Goal: Find specific page/section: Find specific page/section

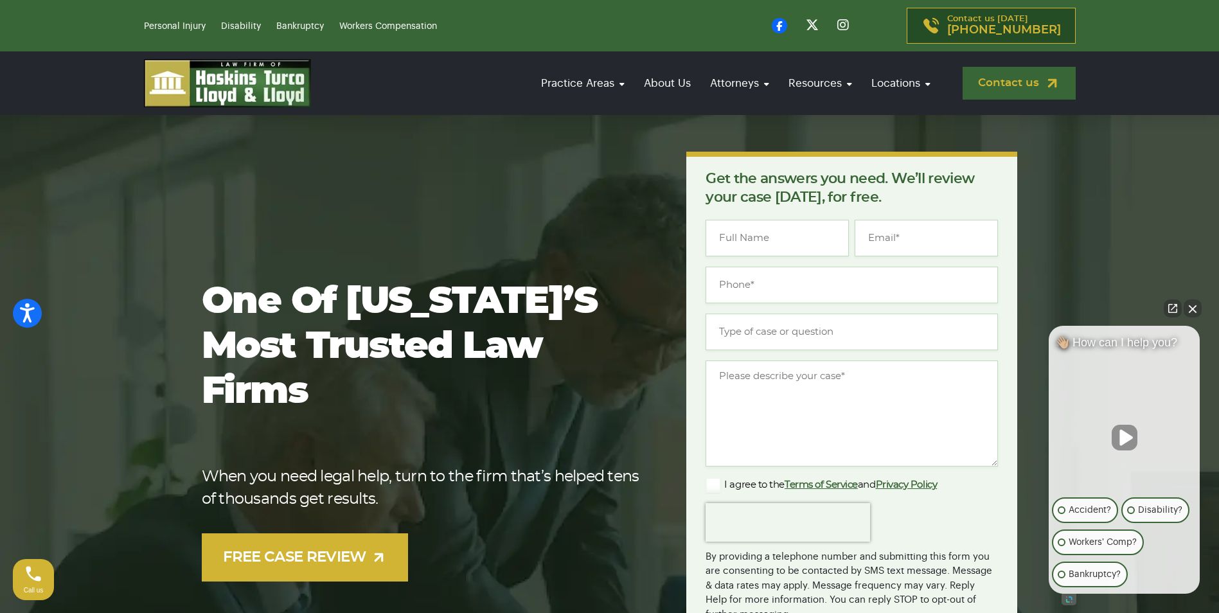
click at [1009, 82] on link "Contact us" at bounding box center [1019, 83] width 113 height 33
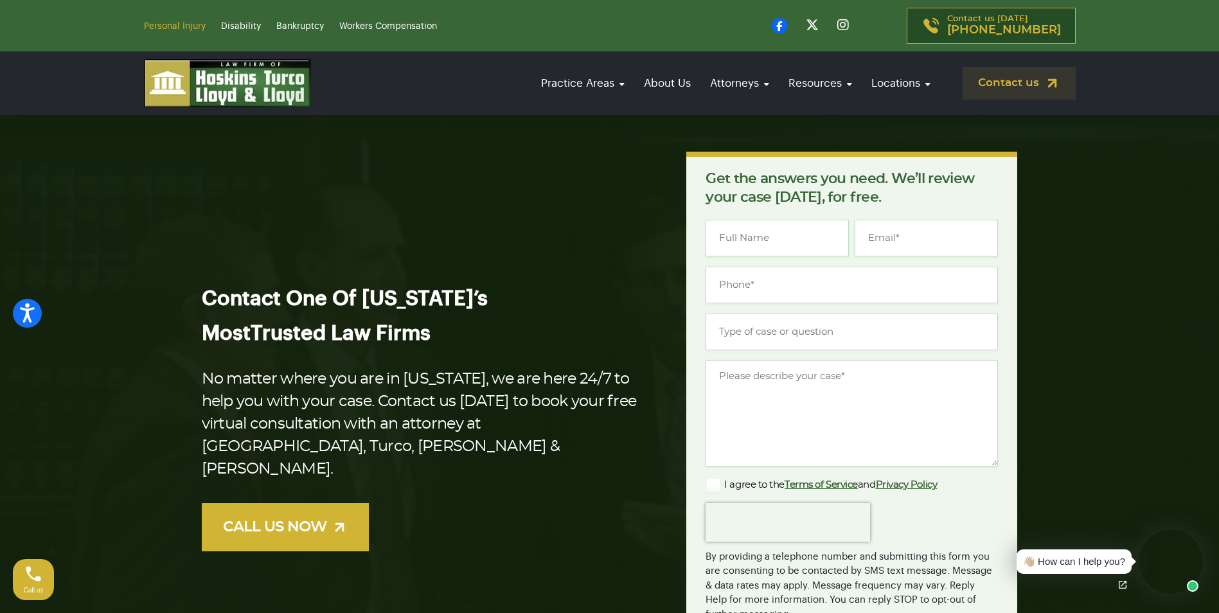
click at [166, 26] on link "Personal Injury" at bounding box center [175, 26] width 62 height 9
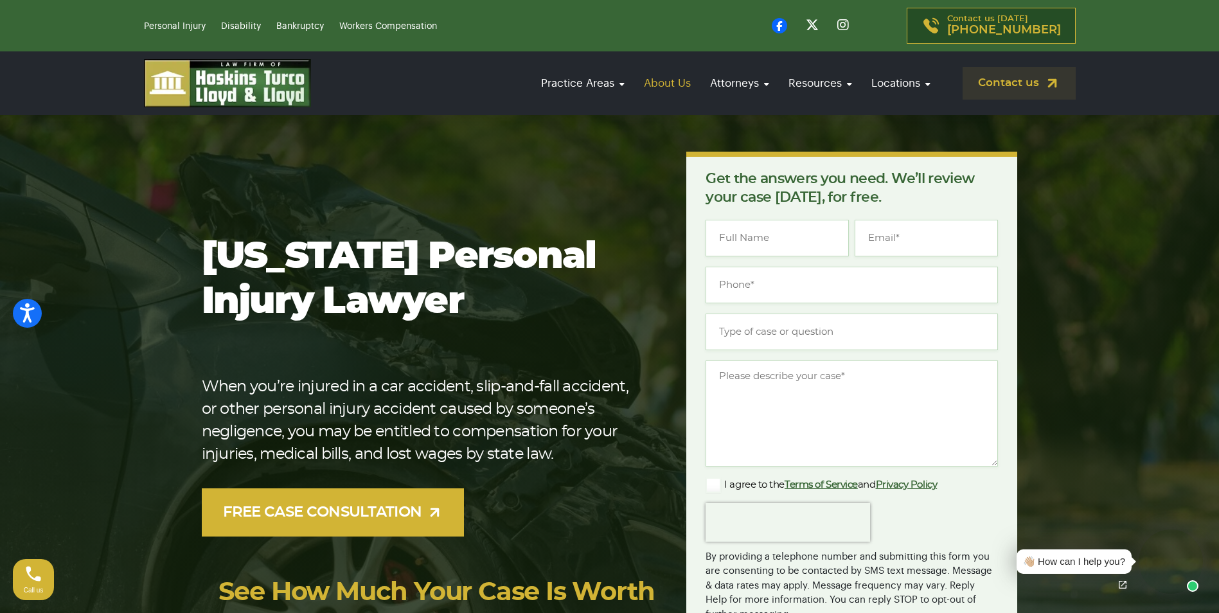
click at [671, 84] on link "About Us" at bounding box center [667, 83] width 60 height 37
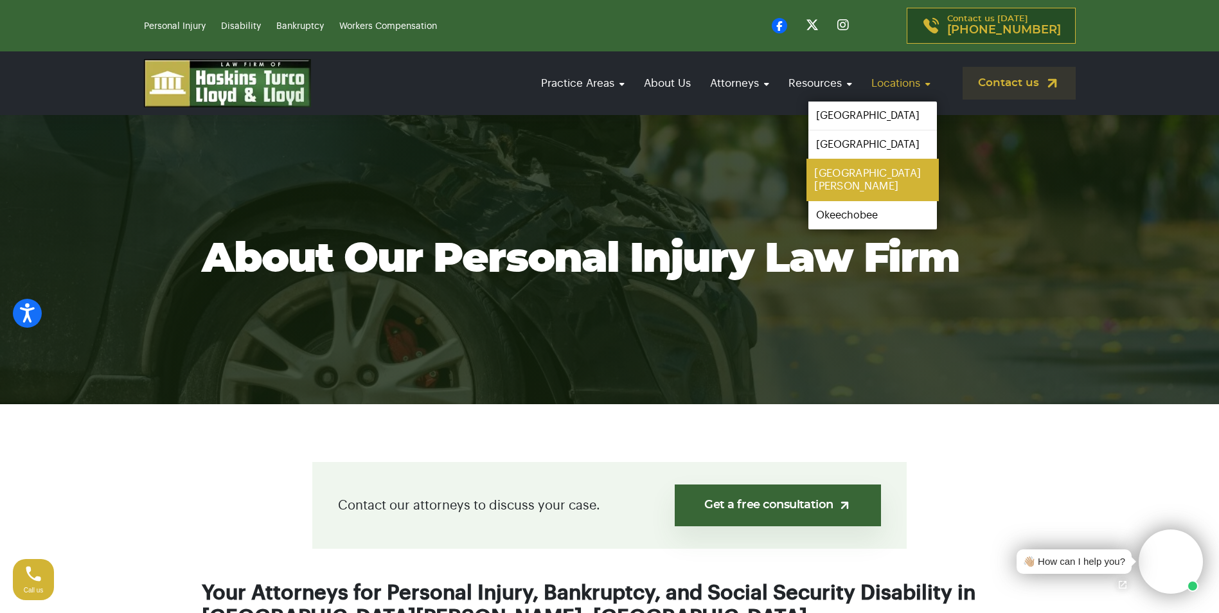
click at [847, 177] on link "[GEOGRAPHIC_DATA][PERSON_NAME]" at bounding box center [872, 180] width 132 height 42
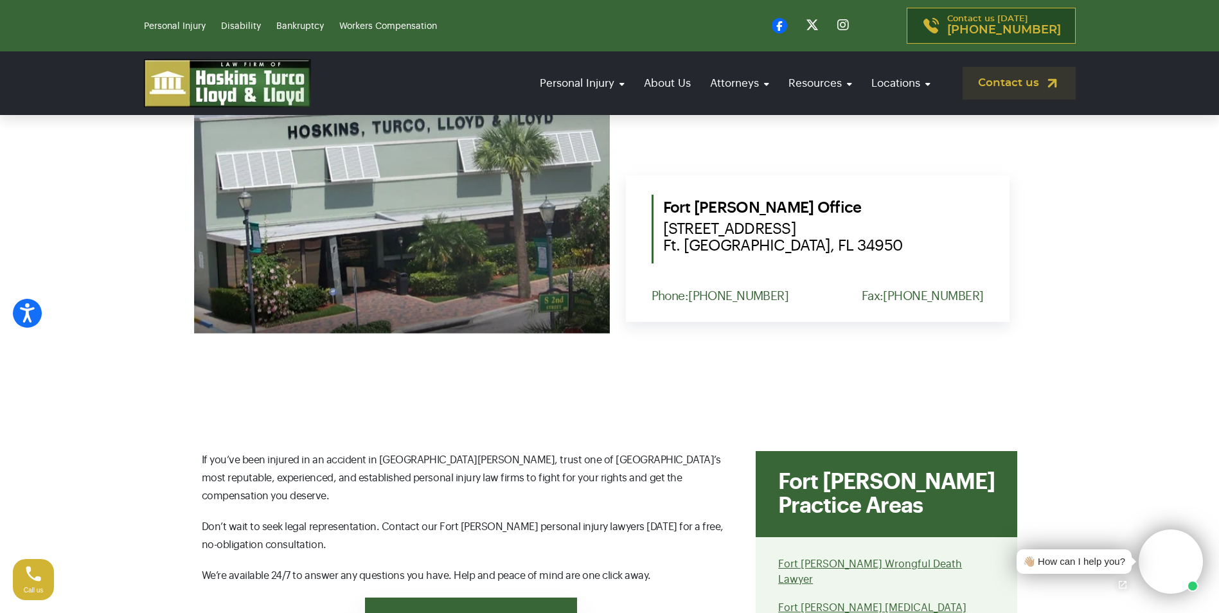
scroll to position [578, 0]
